Goal: Transaction & Acquisition: Purchase product/service

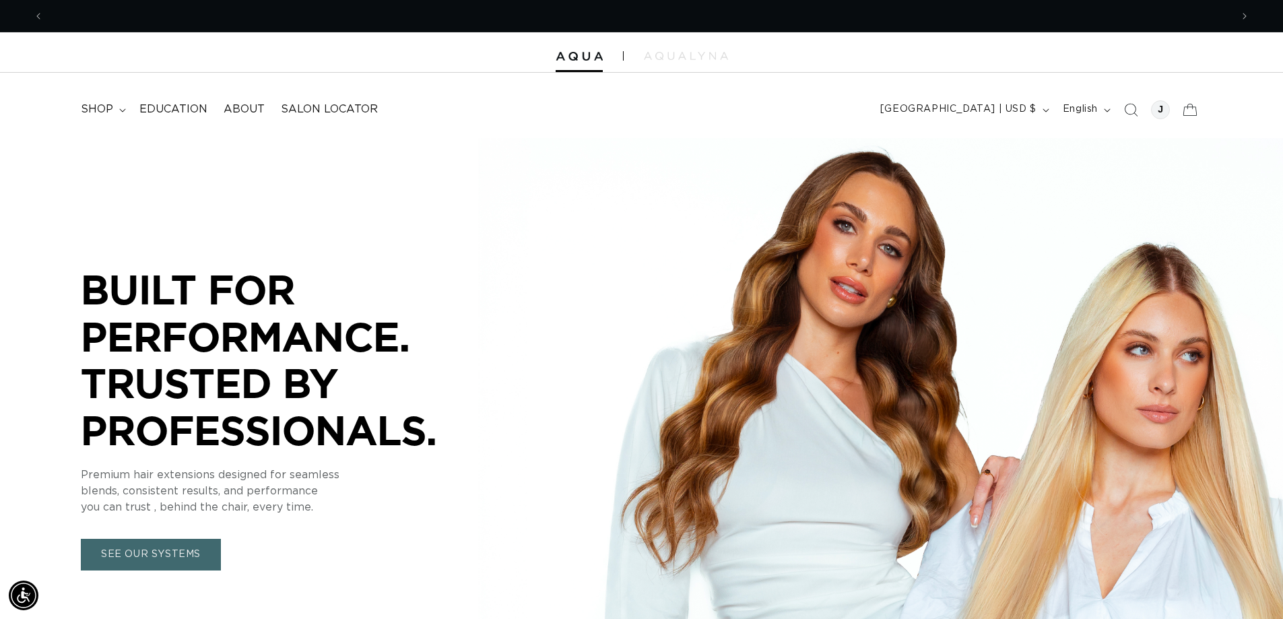
scroll to position [0, 1187]
click at [104, 109] on span "shop" at bounding box center [97, 109] width 32 height 14
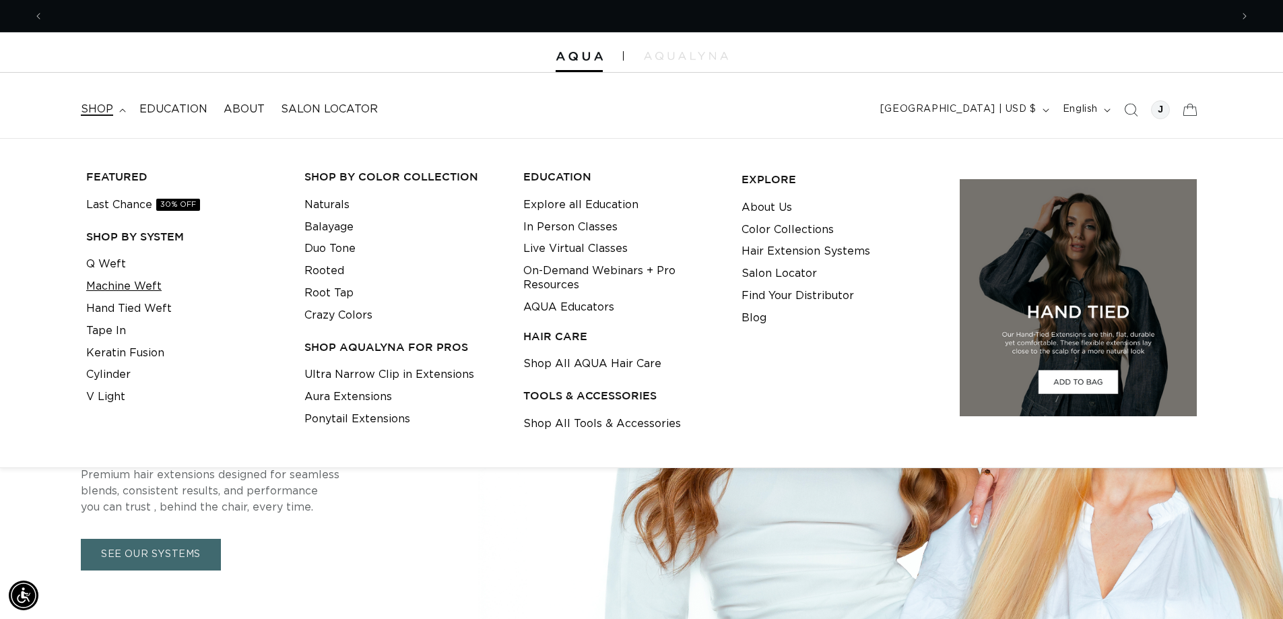
scroll to position [0, 2375]
click at [147, 312] on link "Hand Tied Weft" at bounding box center [129, 309] width 86 height 22
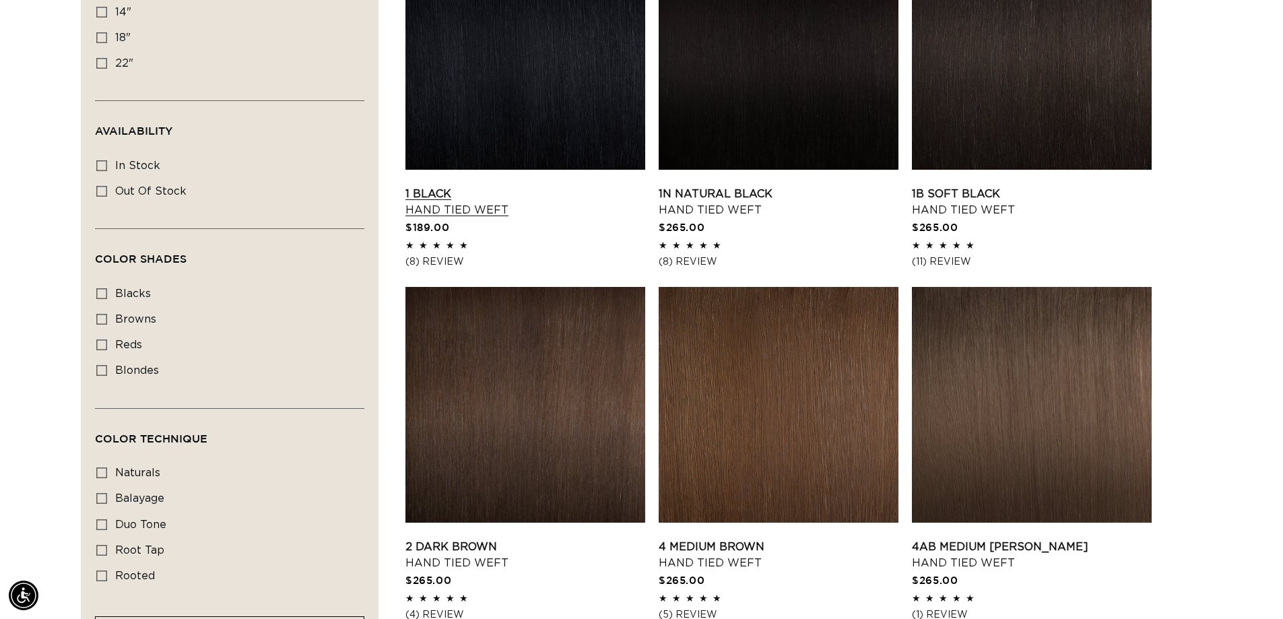
scroll to position [741, 0]
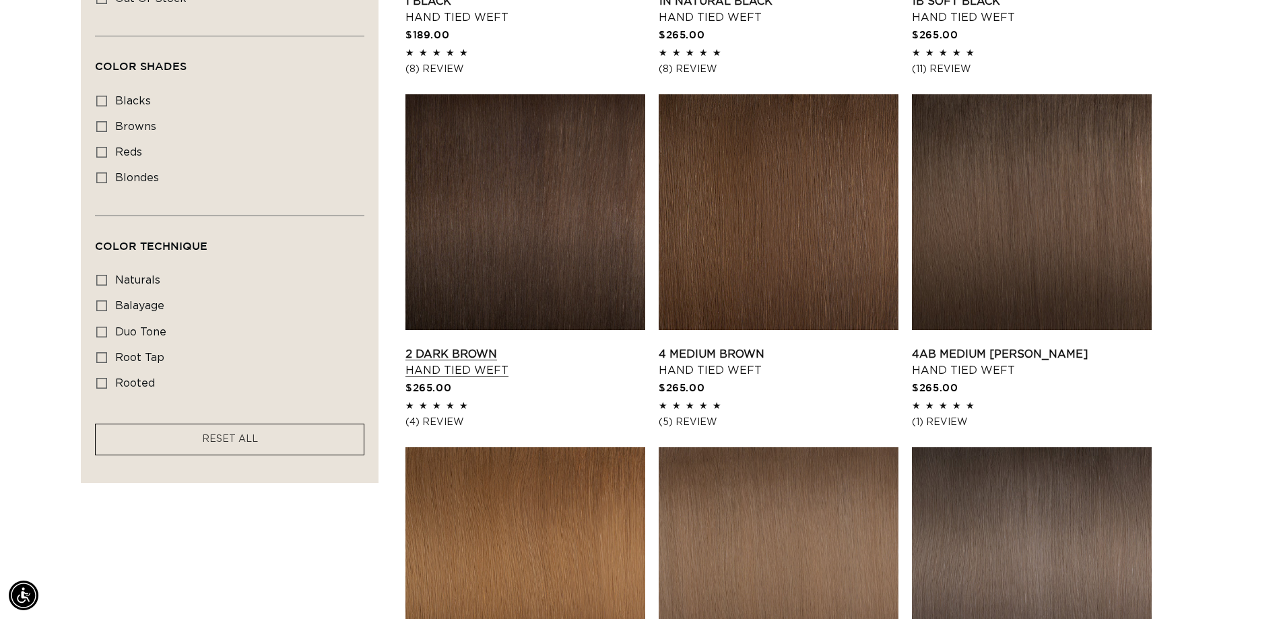
click at [581, 346] on link "2 Dark Brown Hand Tied Weft" at bounding box center [525, 362] width 240 height 32
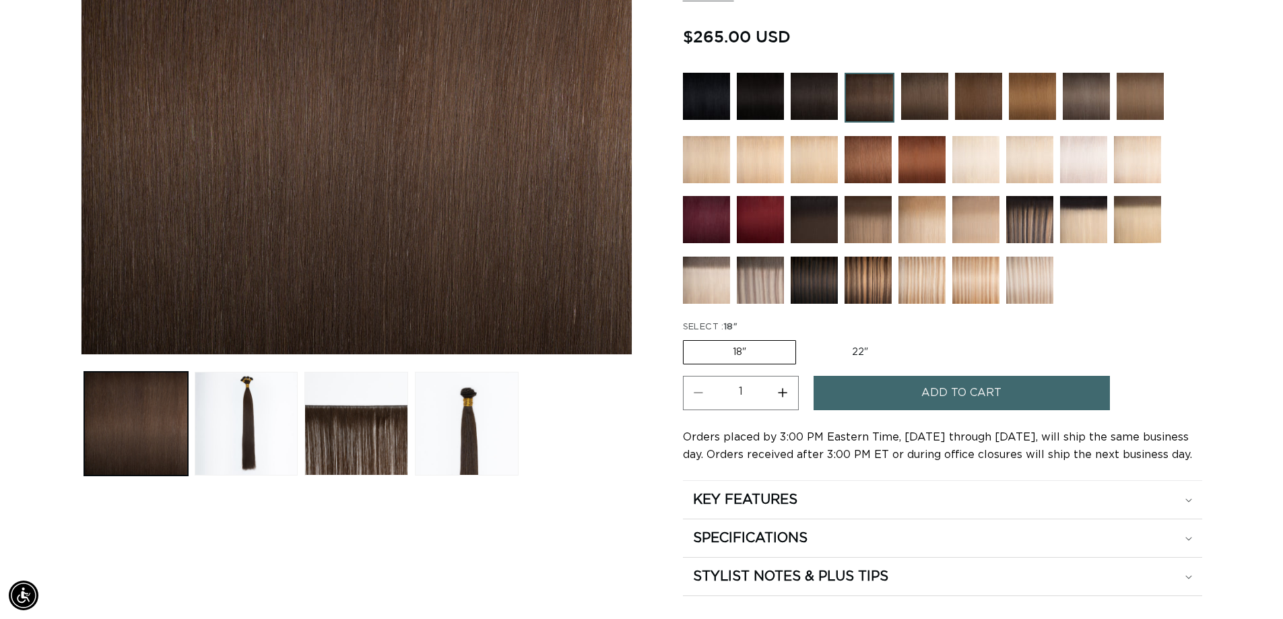
scroll to position [0, 2375]
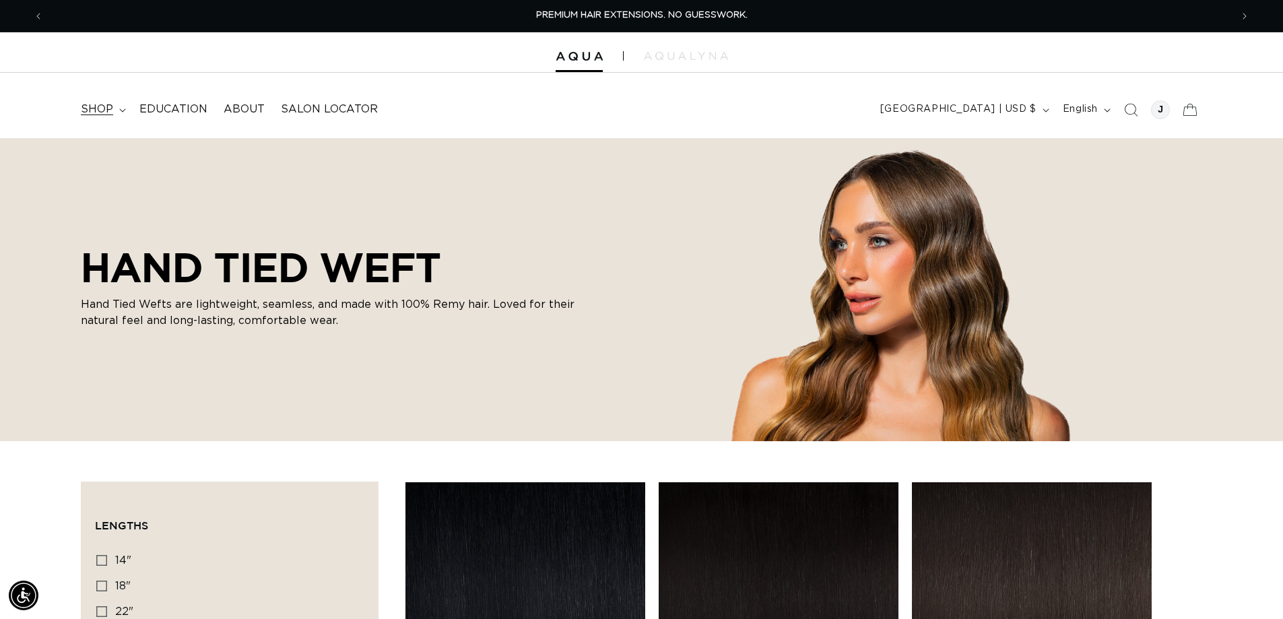
click at [117, 108] on summary "shop" at bounding box center [102, 109] width 59 height 30
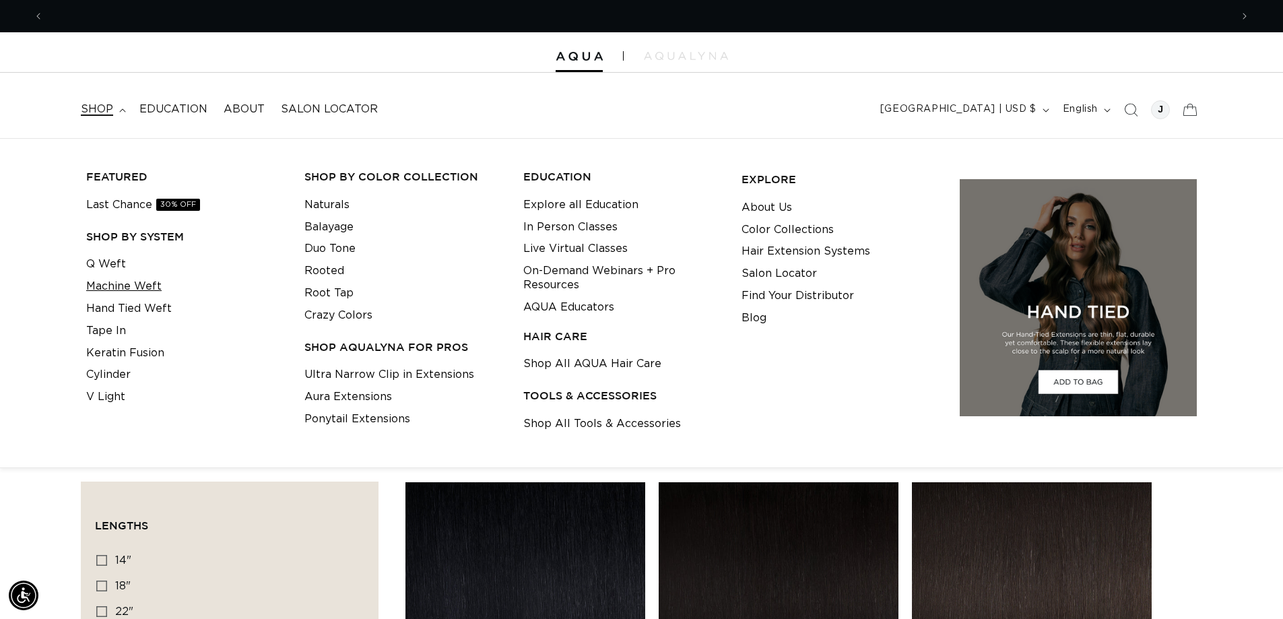
scroll to position [0, 1187]
click at [145, 276] on link "Machine Weft" at bounding box center [123, 286] width 75 height 22
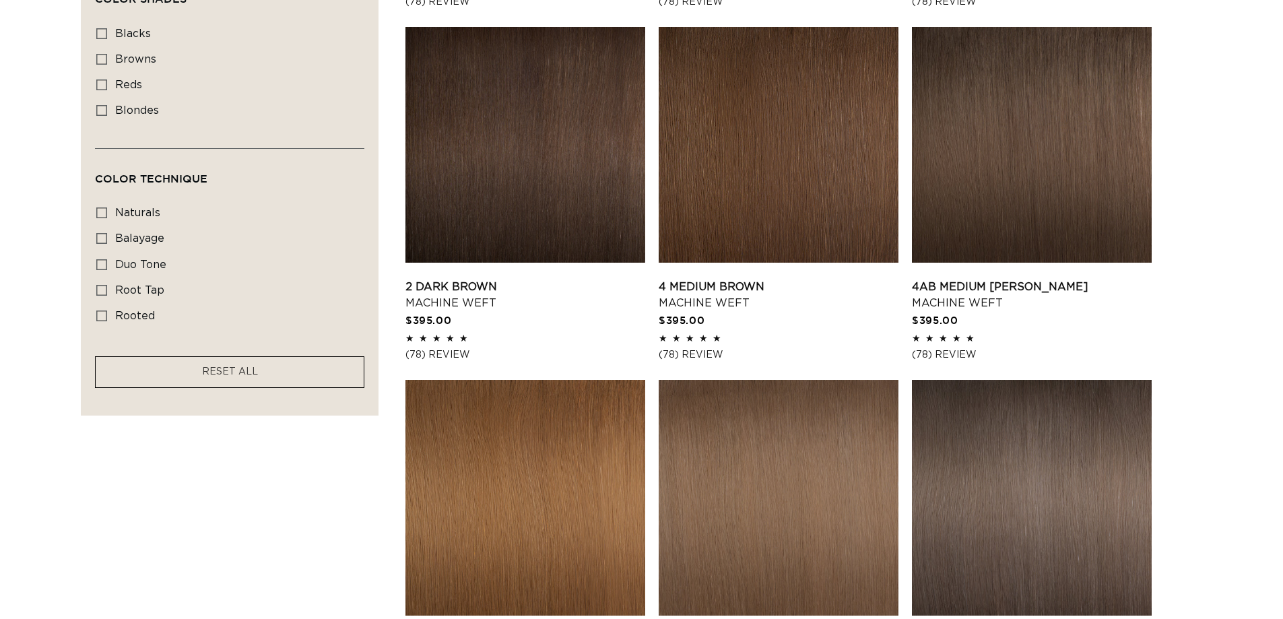
scroll to position [404, 0]
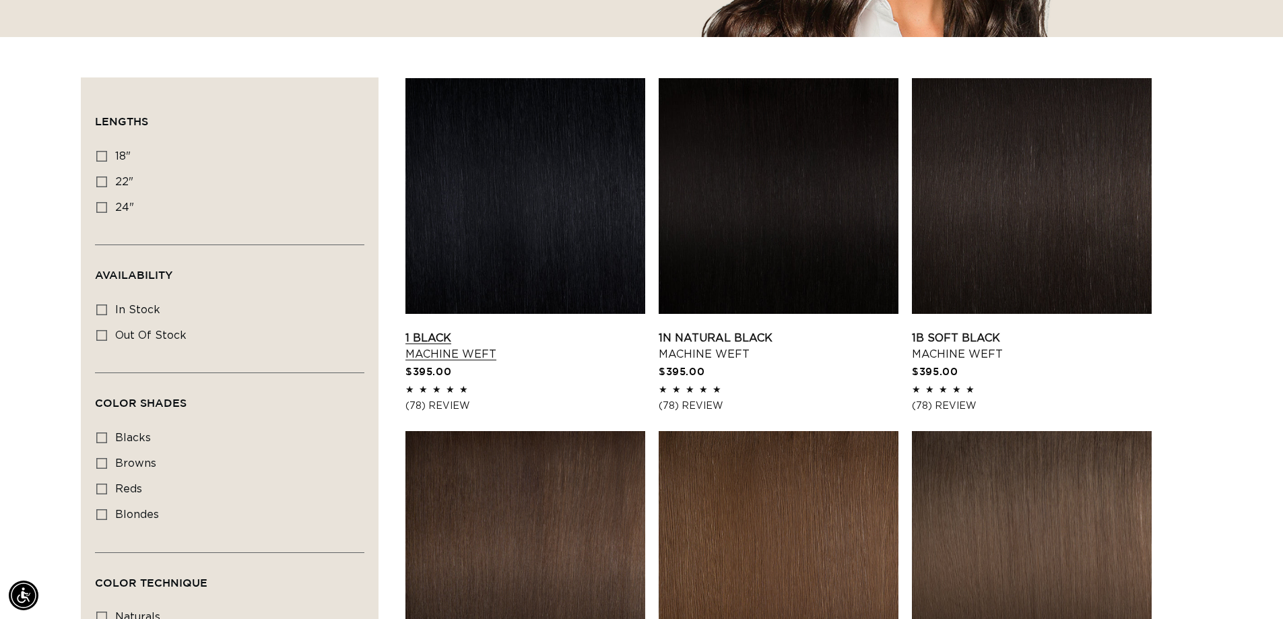
click at [432, 330] on link "1 Black Machine Weft" at bounding box center [525, 346] width 240 height 32
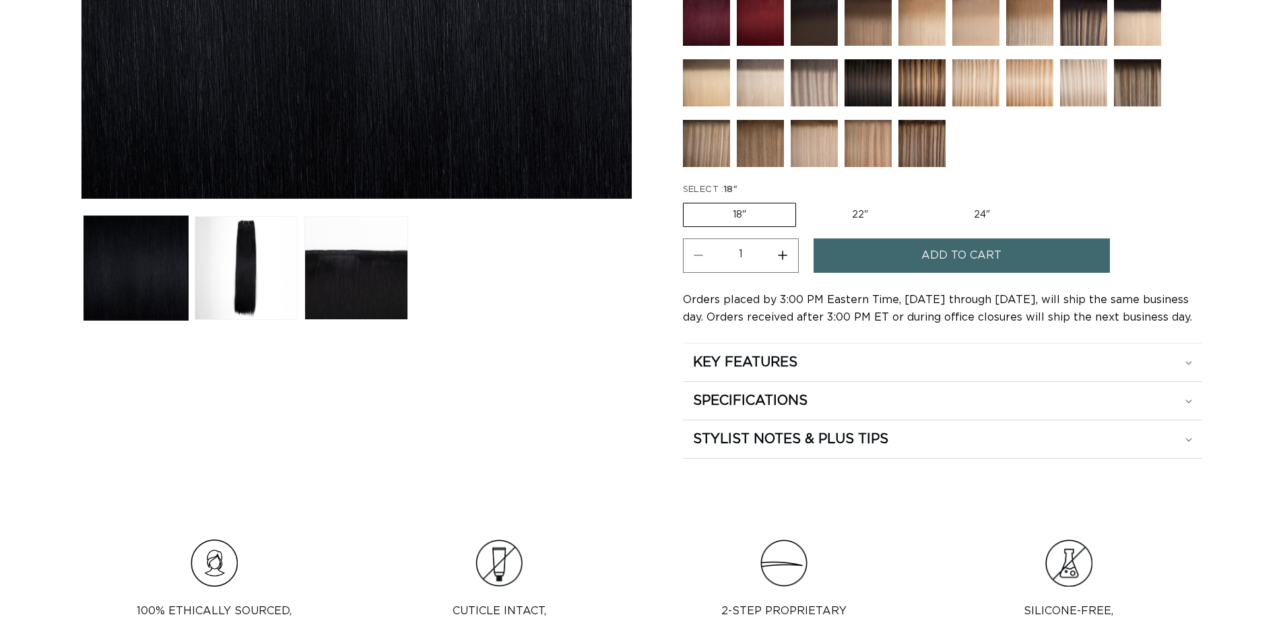
scroll to position [404, 0]
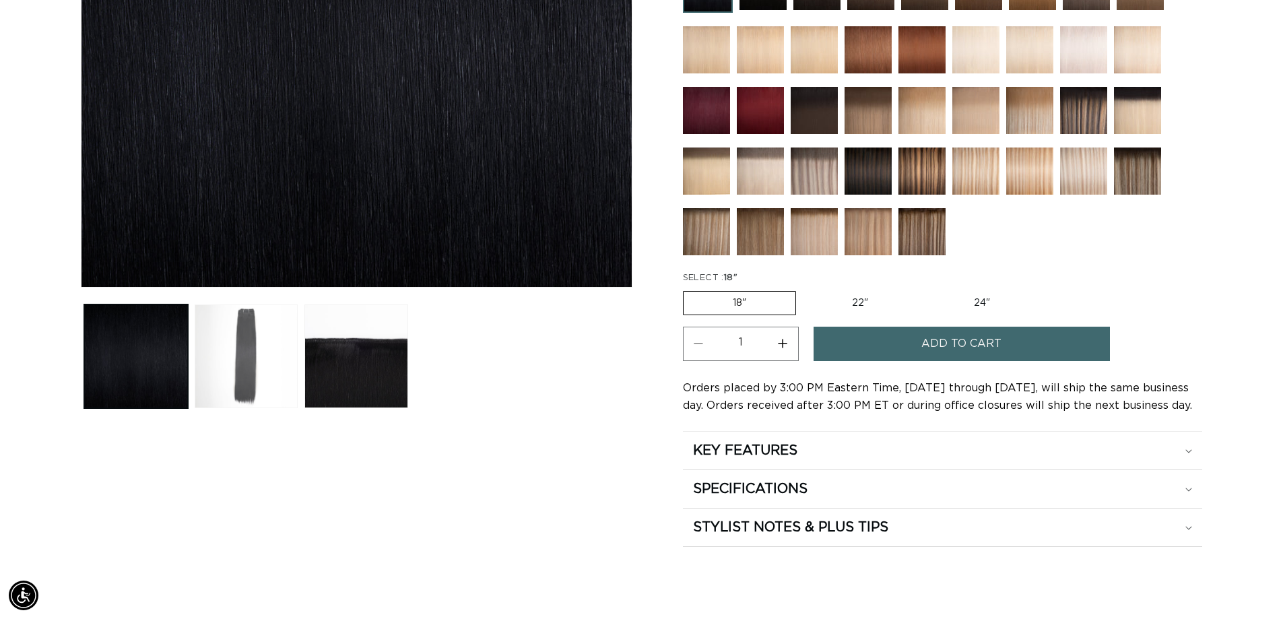
click at [220, 343] on button "Load image 2 in gallery view" at bounding box center [247, 356] width 104 height 104
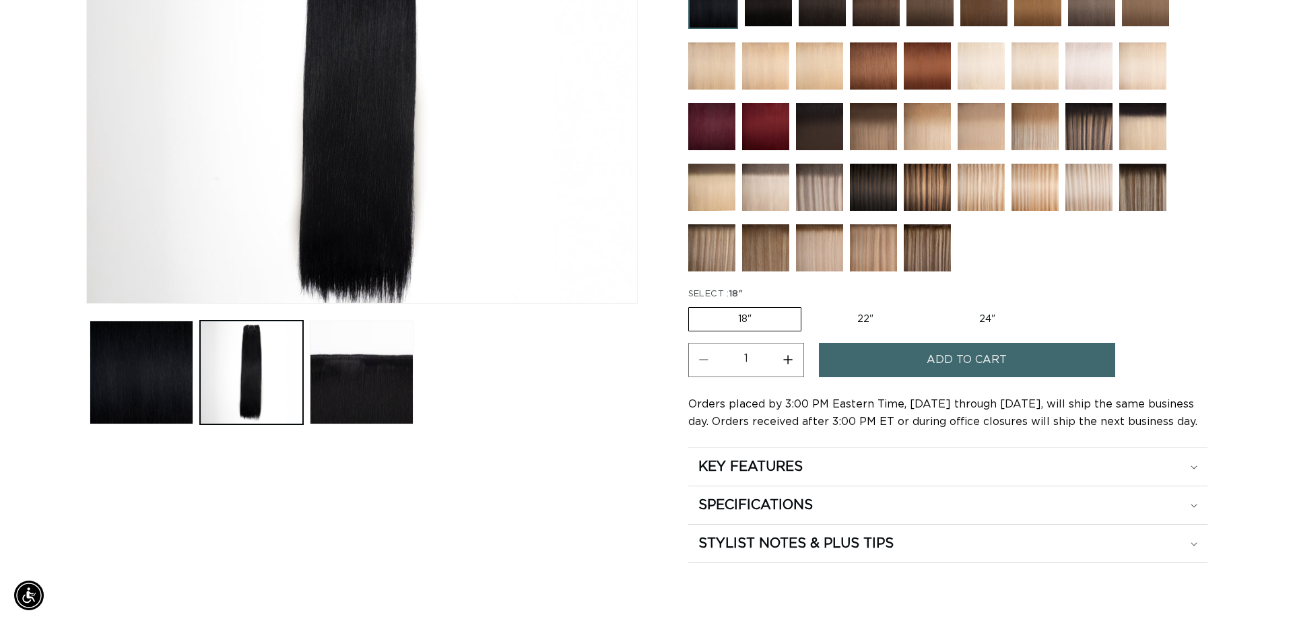
scroll to position [0, 0]
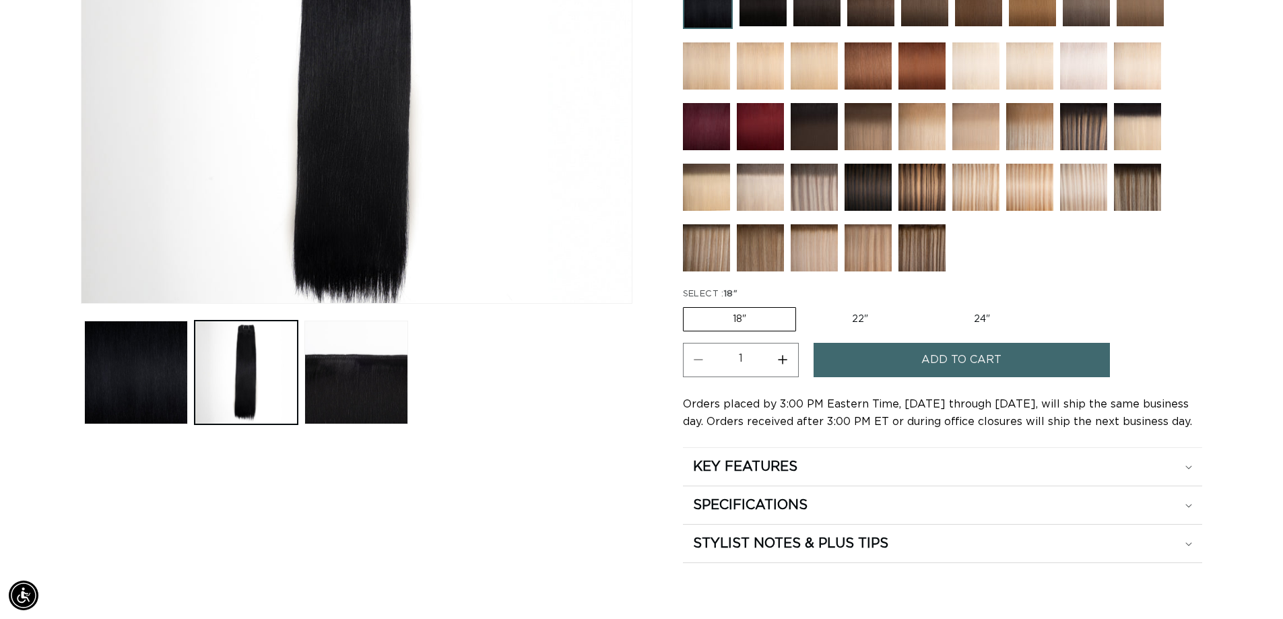
click at [851, 362] on button "Add to cart" at bounding box center [962, 360] width 296 height 34
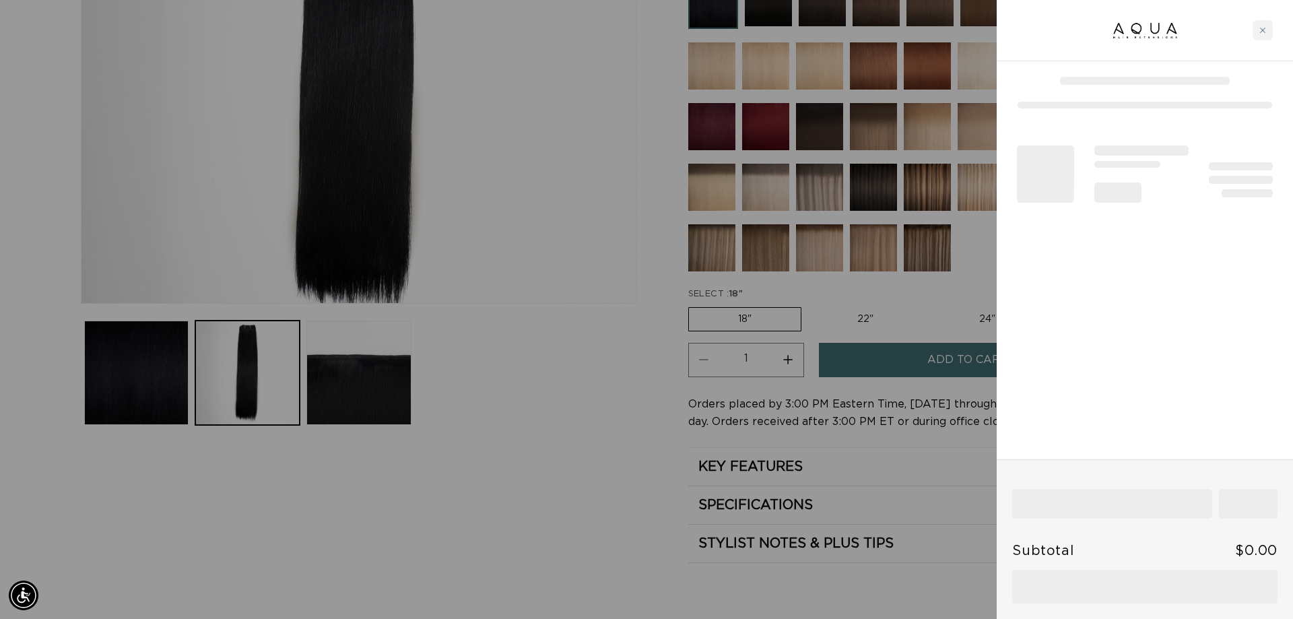
scroll to position [0, 1197]
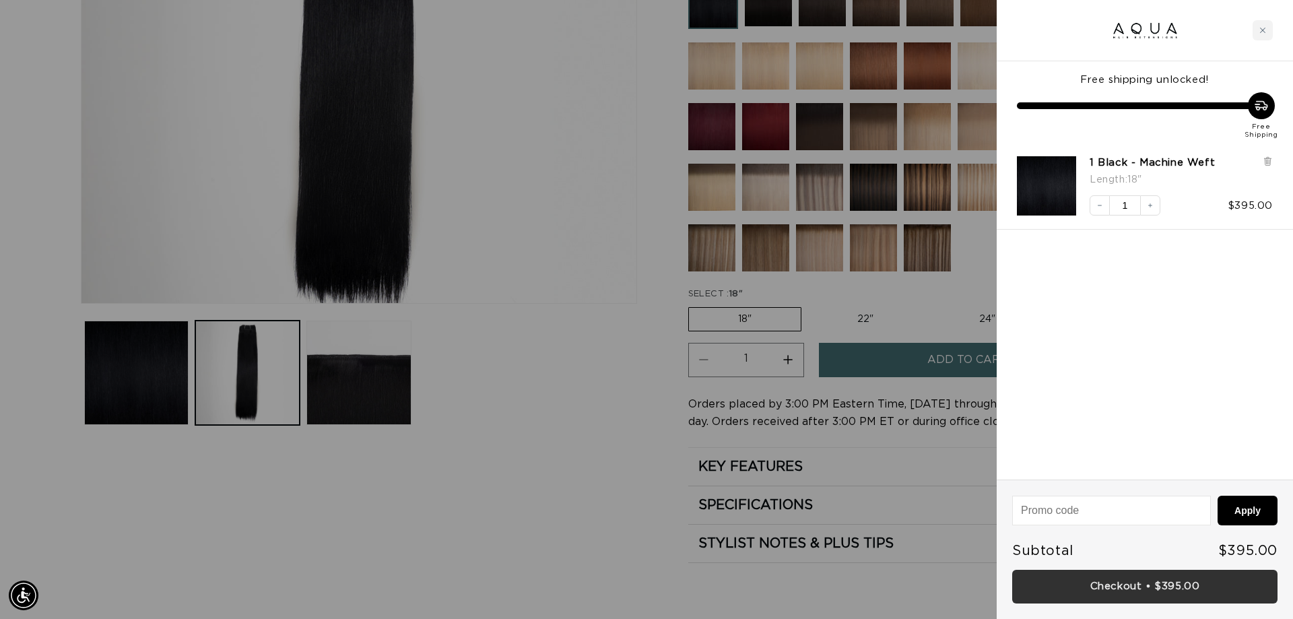
click at [1044, 579] on link "Checkout • $395.00" at bounding box center [1144, 587] width 265 height 34
